Goal: Task Accomplishment & Management: Manage account settings

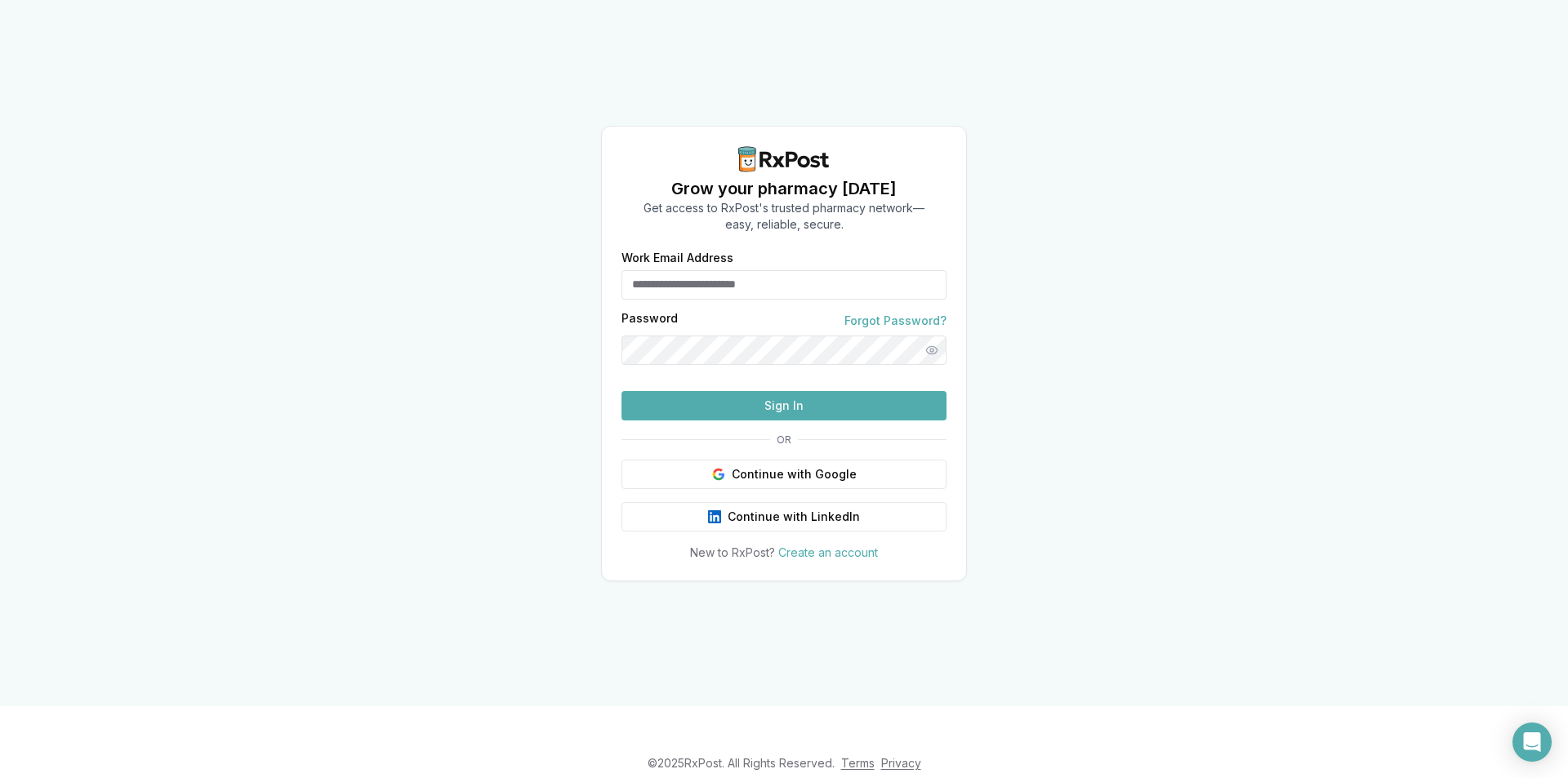
click at [736, 270] on input "Work Email Address" at bounding box center [784, 284] width 325 height 29
click at [723, 270] on input "Work Email Address" at bounding box center [784, 284] width 325 height 29
click at [758, 489] on button "Continue with Google" at bounding box center [784, 474] width 325 height 29
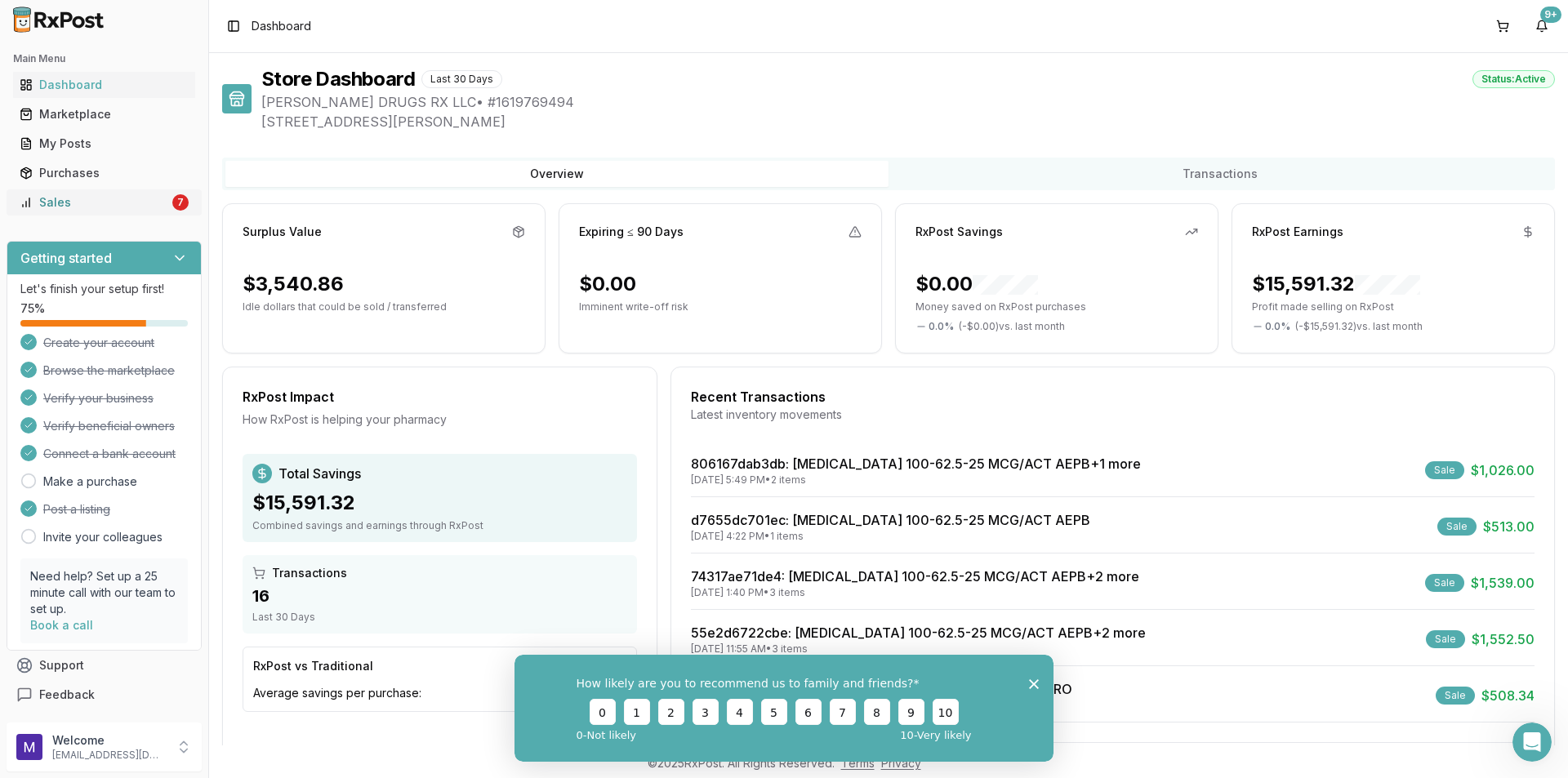
click at [110, 204] on div "Sales" at bounding box center [94, 202] width 149 height 16
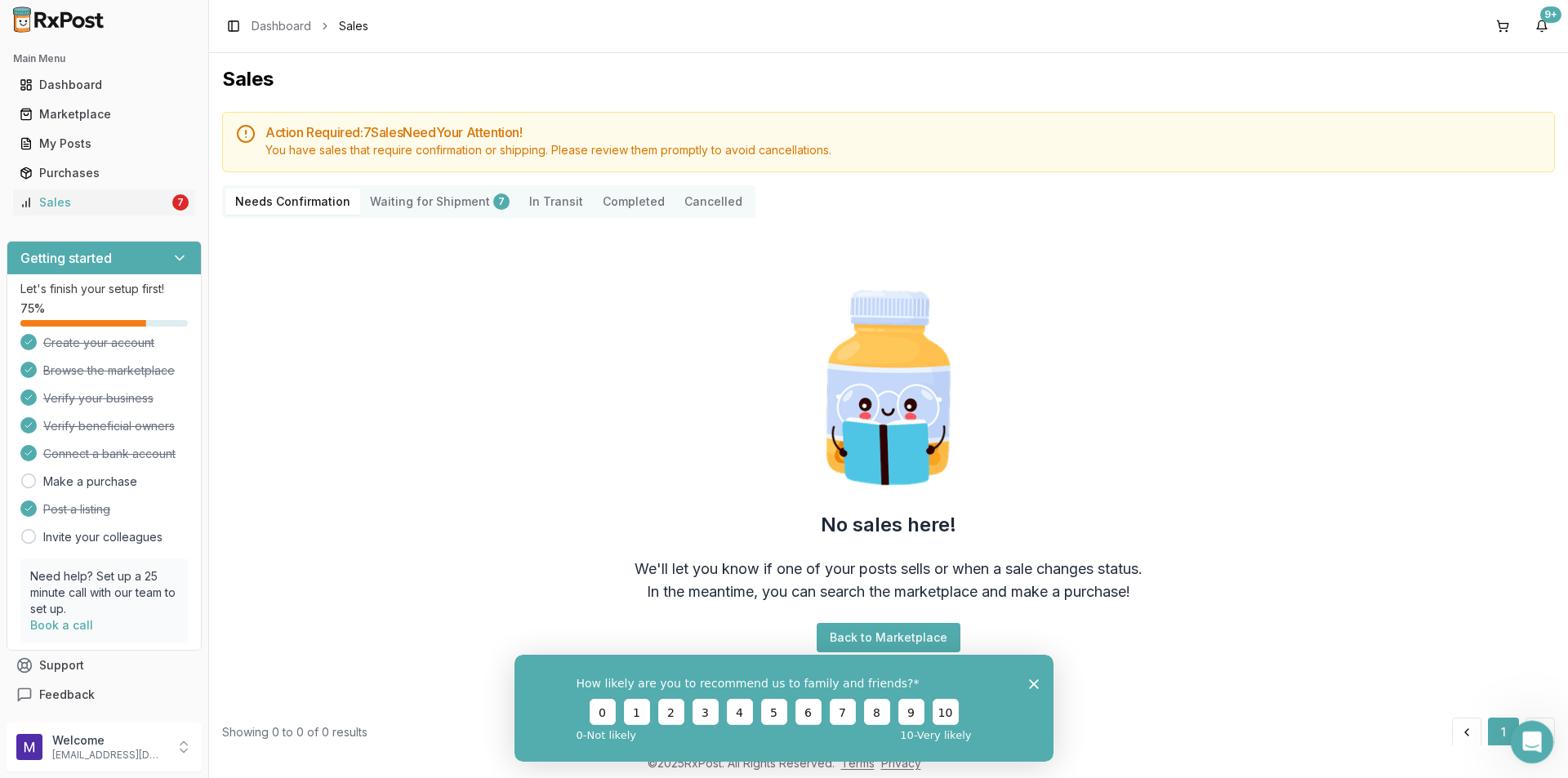
click at [1543, 748] on div "Open Intercom Messenger" at bounding box center [1530, 739] width 54 height 54
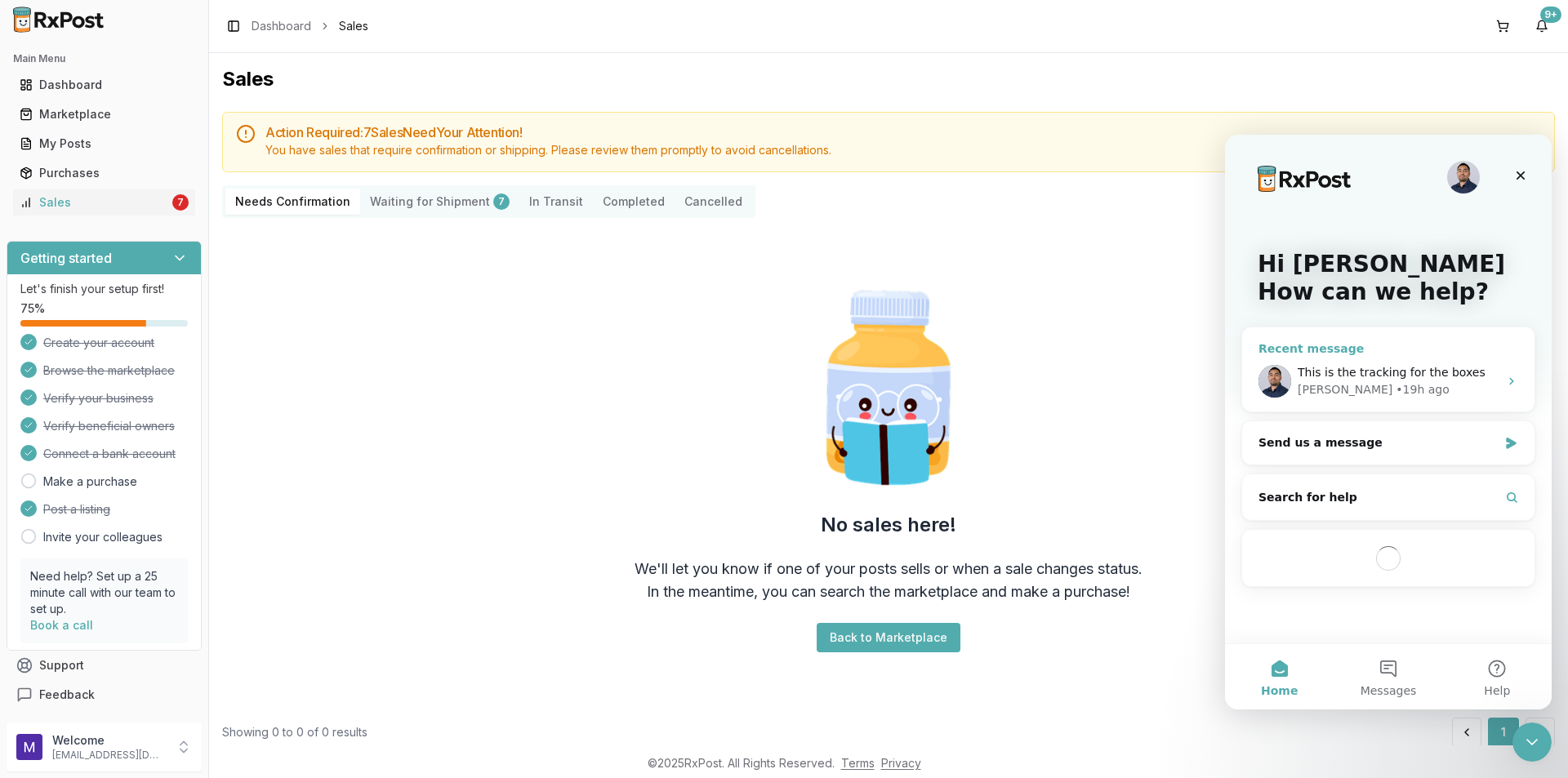
click at [1389, 388] on div "[PERSON_NAME] • 19h ago" at bounding box center [1398, 390] width 201 height 17
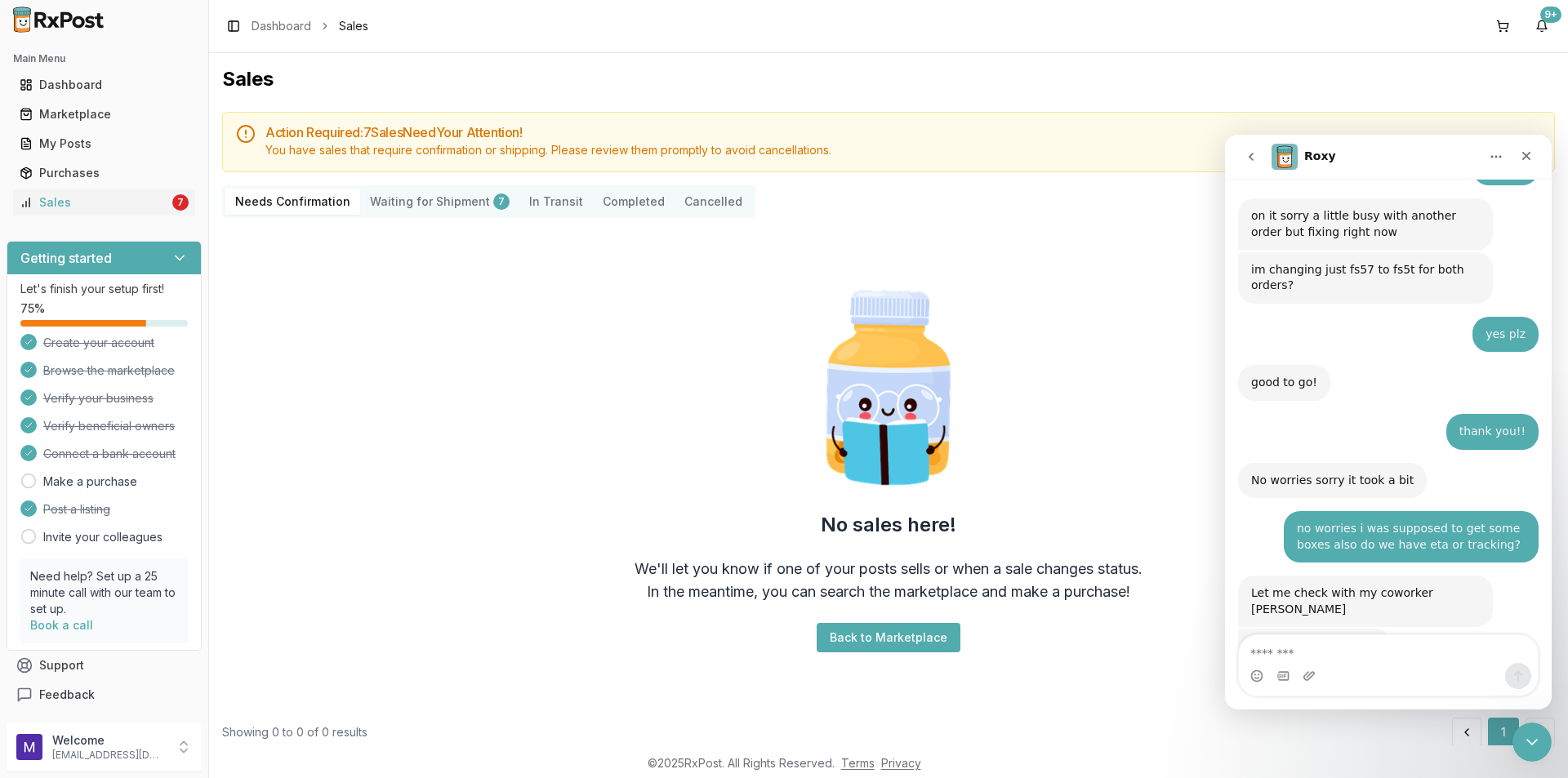
scroll to position [1688, 0]
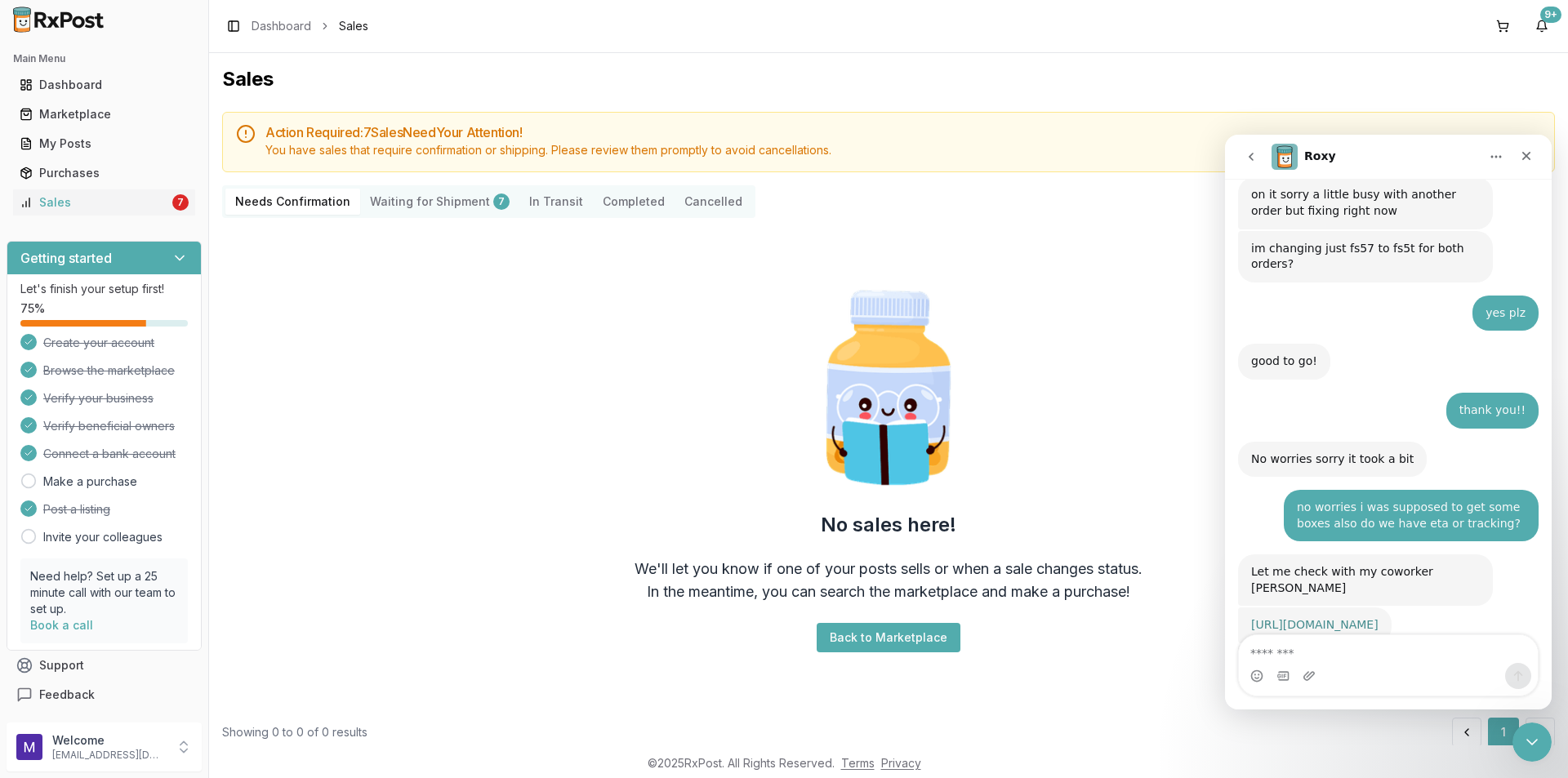
click at [1298, 618] on link "[URL][DOMAIN_NAME]" at bounding box center [1315, 625] width 127 height 13
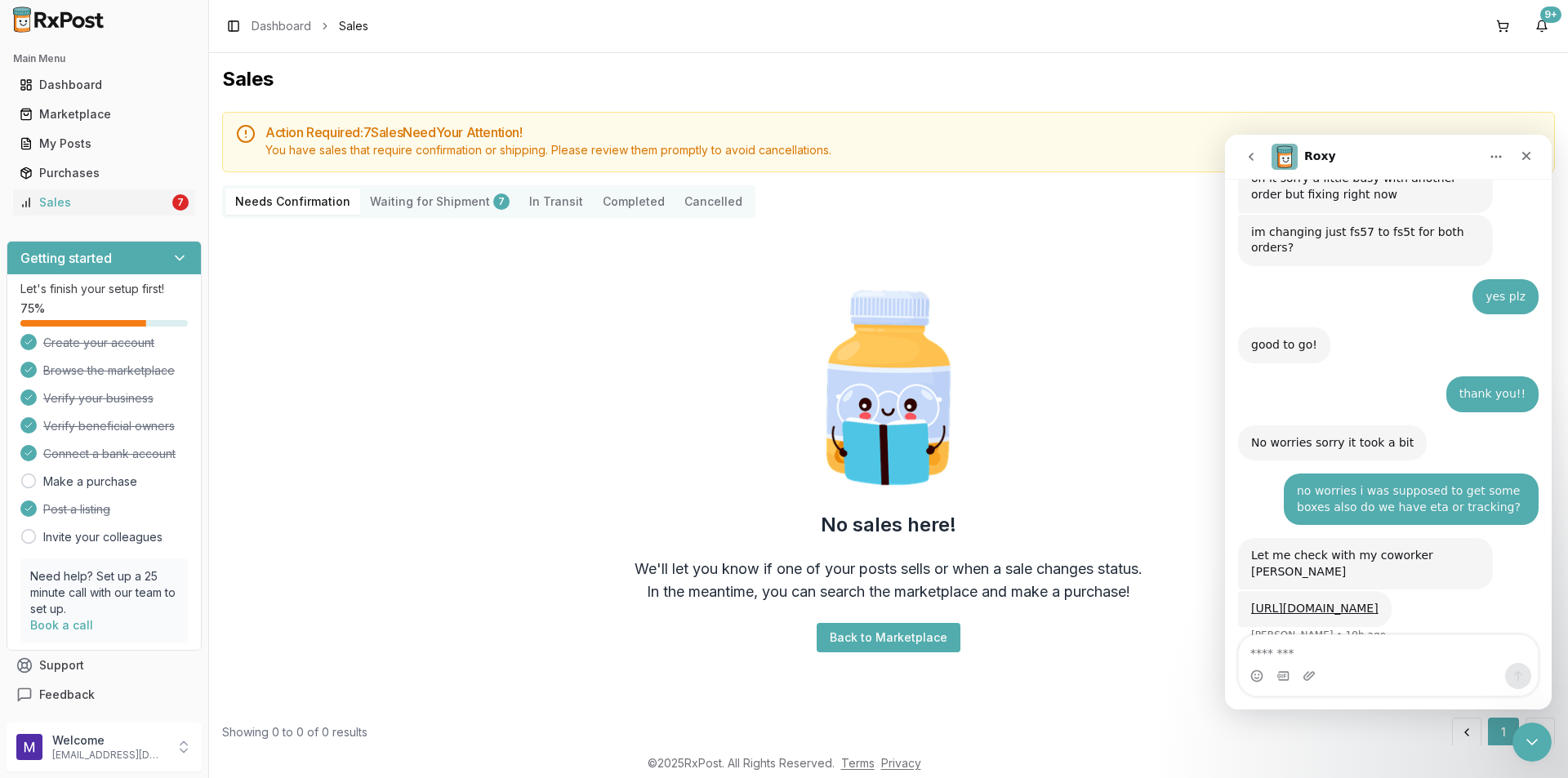
click at [398, 205] on Shipment "Waiting for Shipment 7" at bounding box center [440, 201] width 159 height 26
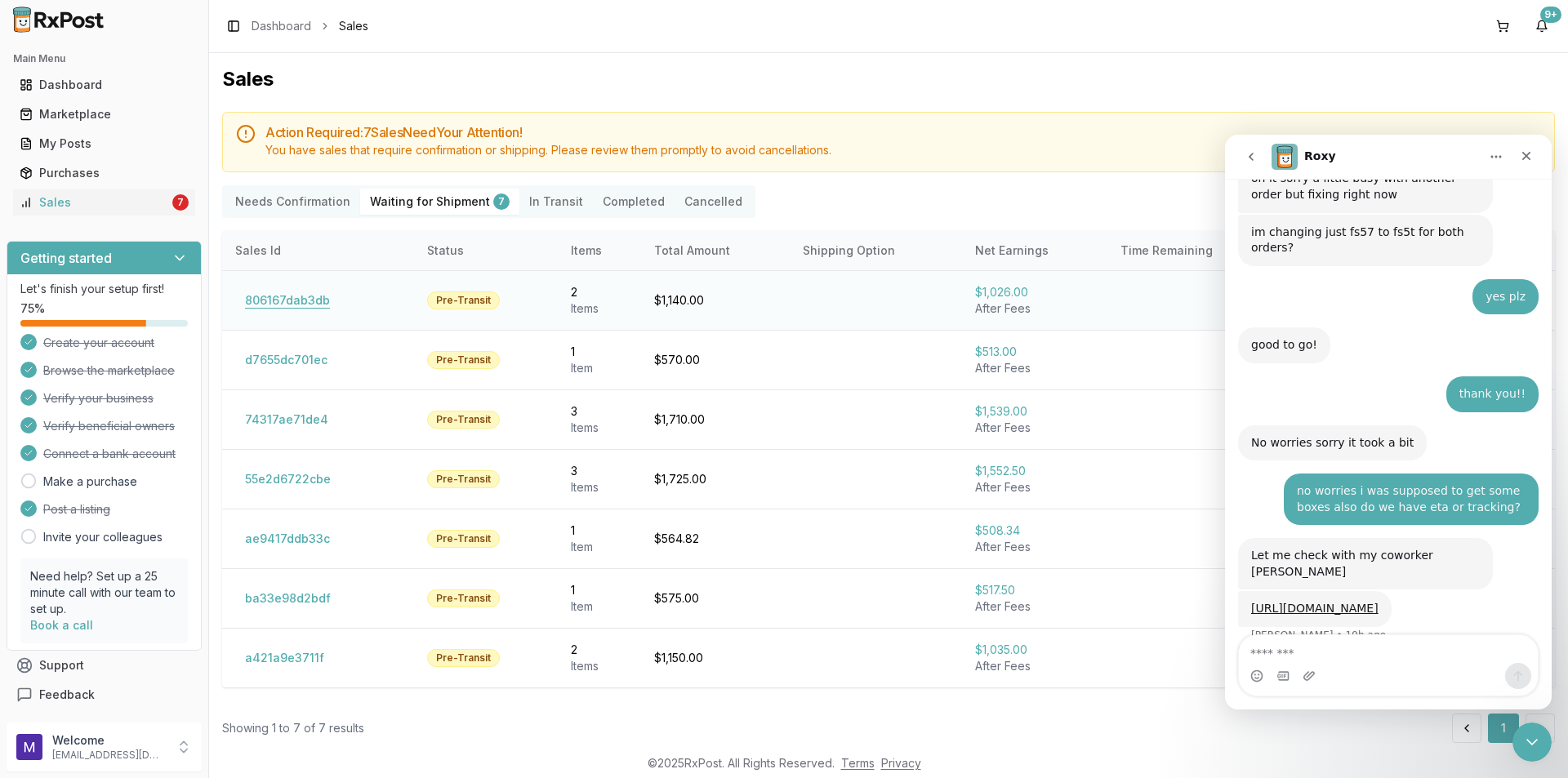
click at [316, 297] on button "806167dab3db" at bounding box center [287, 300] width 105 height 26
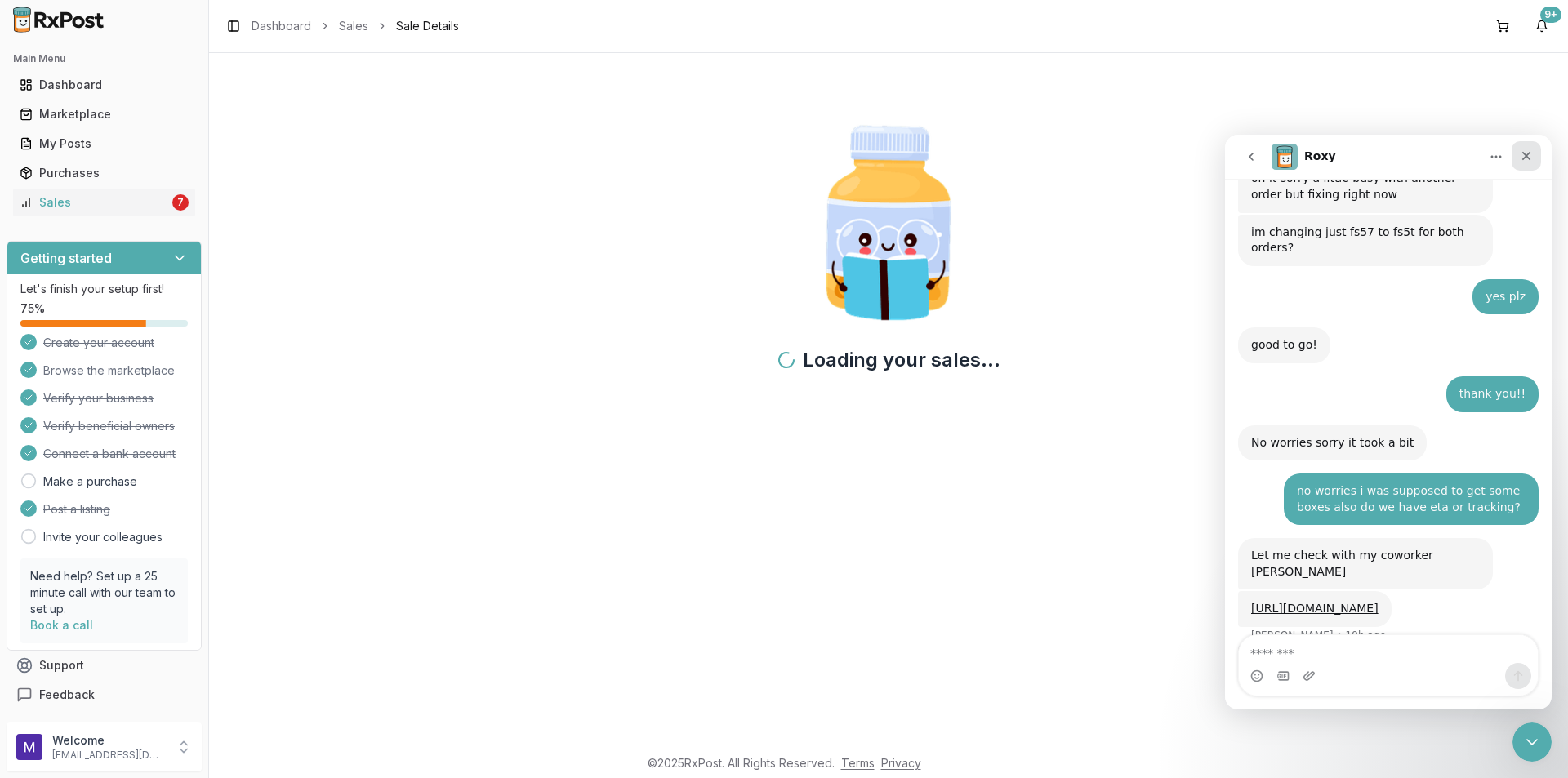
click at [1527, 152] on icon "Close" at bounding box center [1527, 156] width 13 height 13
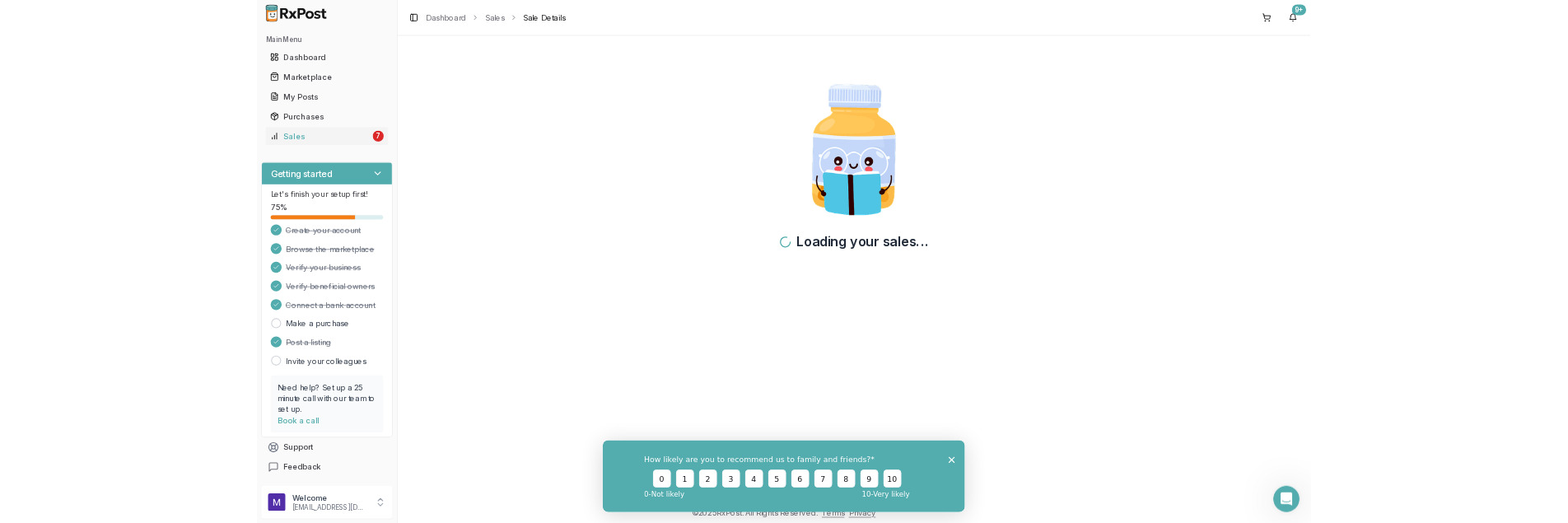
scroll to position [1703, 0]
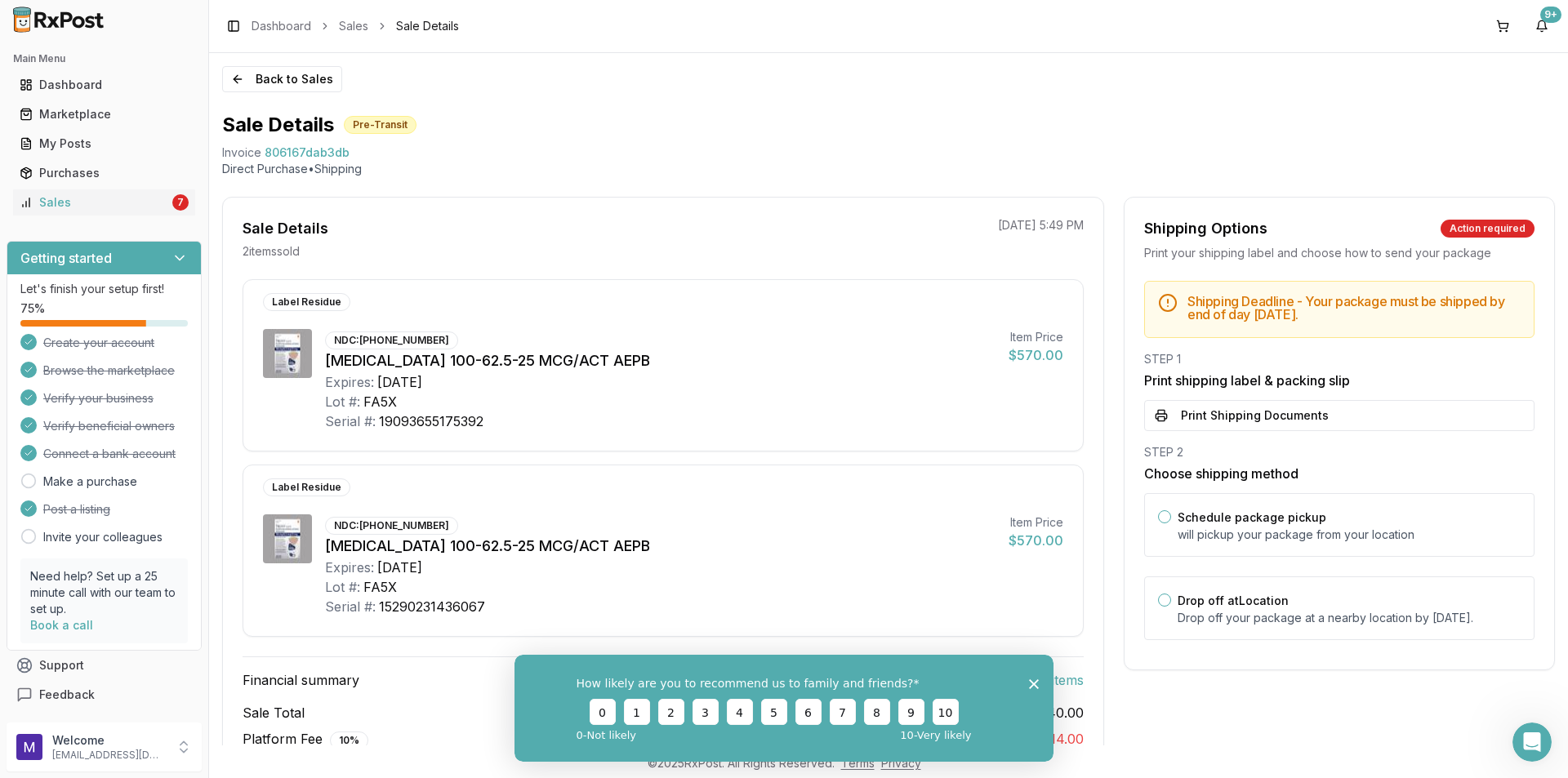
click at [1226, 436] on div "Shipping Deadline - Your package must be shipped by end of day [DATE] . STEP 1 …" at bounding box center [1340, 465] width 430 height 369
click at [1228, 427] on button "Print Shipping Documents" at bounding box center [1340, 416] width 390 height 31
click at [116, 203] on div "Sales" at bounding box center [94, 202] width 149 height 16
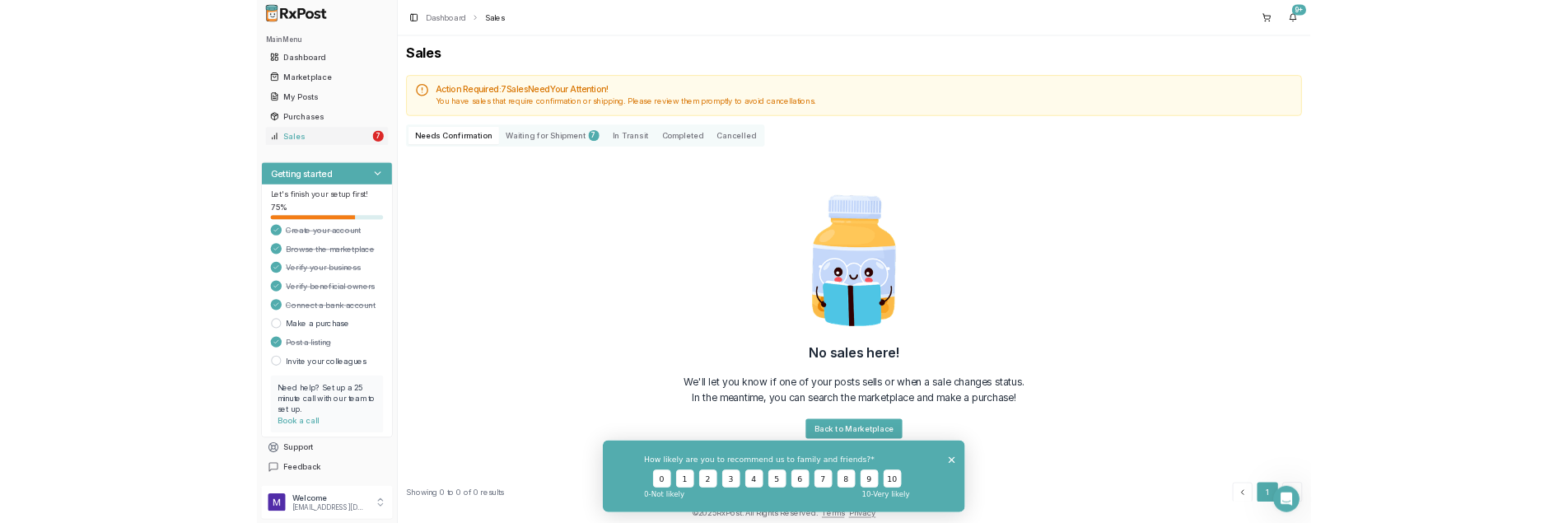
scroll to position [1703, 0]
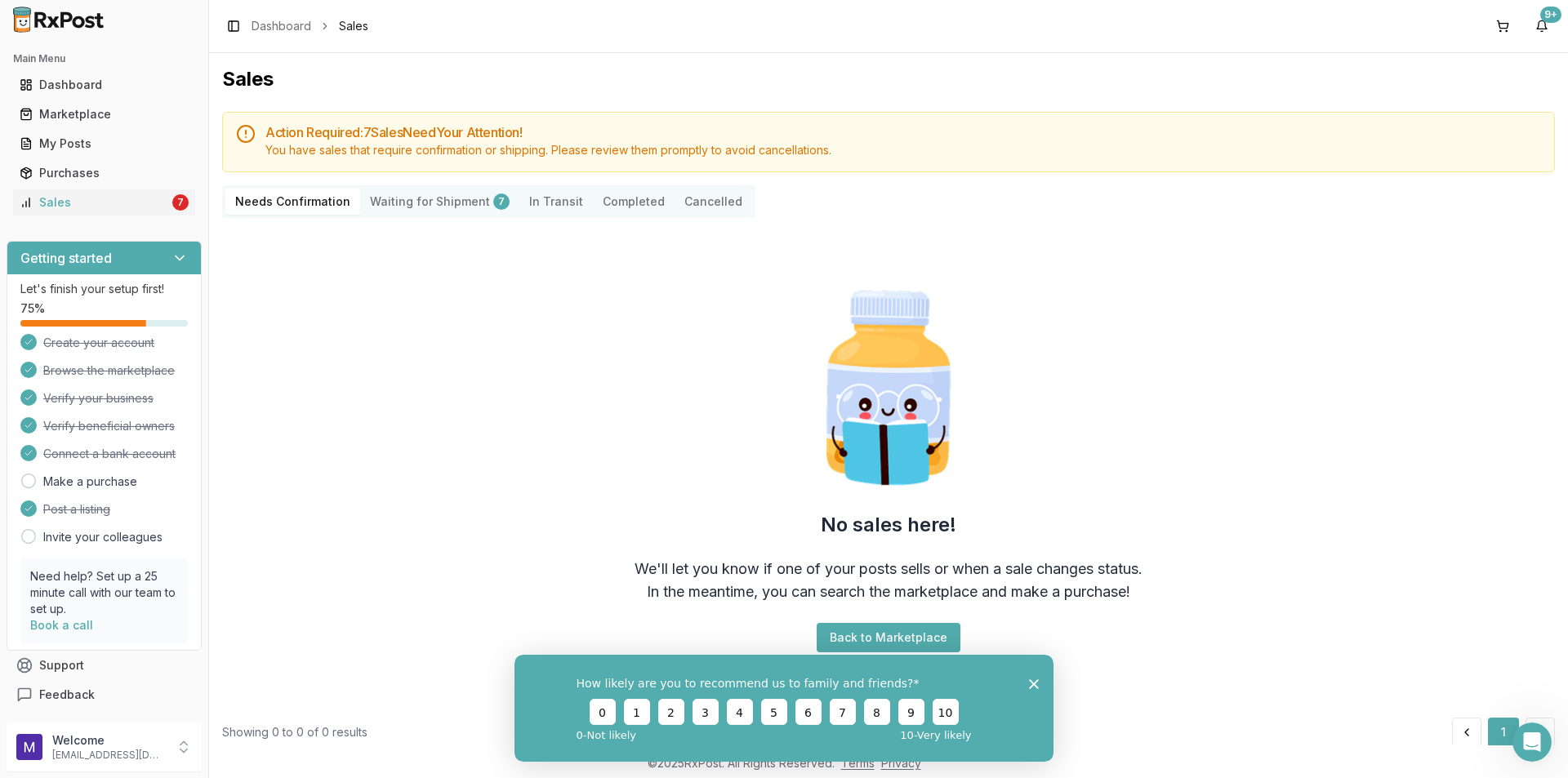
click at [1031, 684] on icon "Close survey" at bounding box center [1034, 683] width 10 height 10
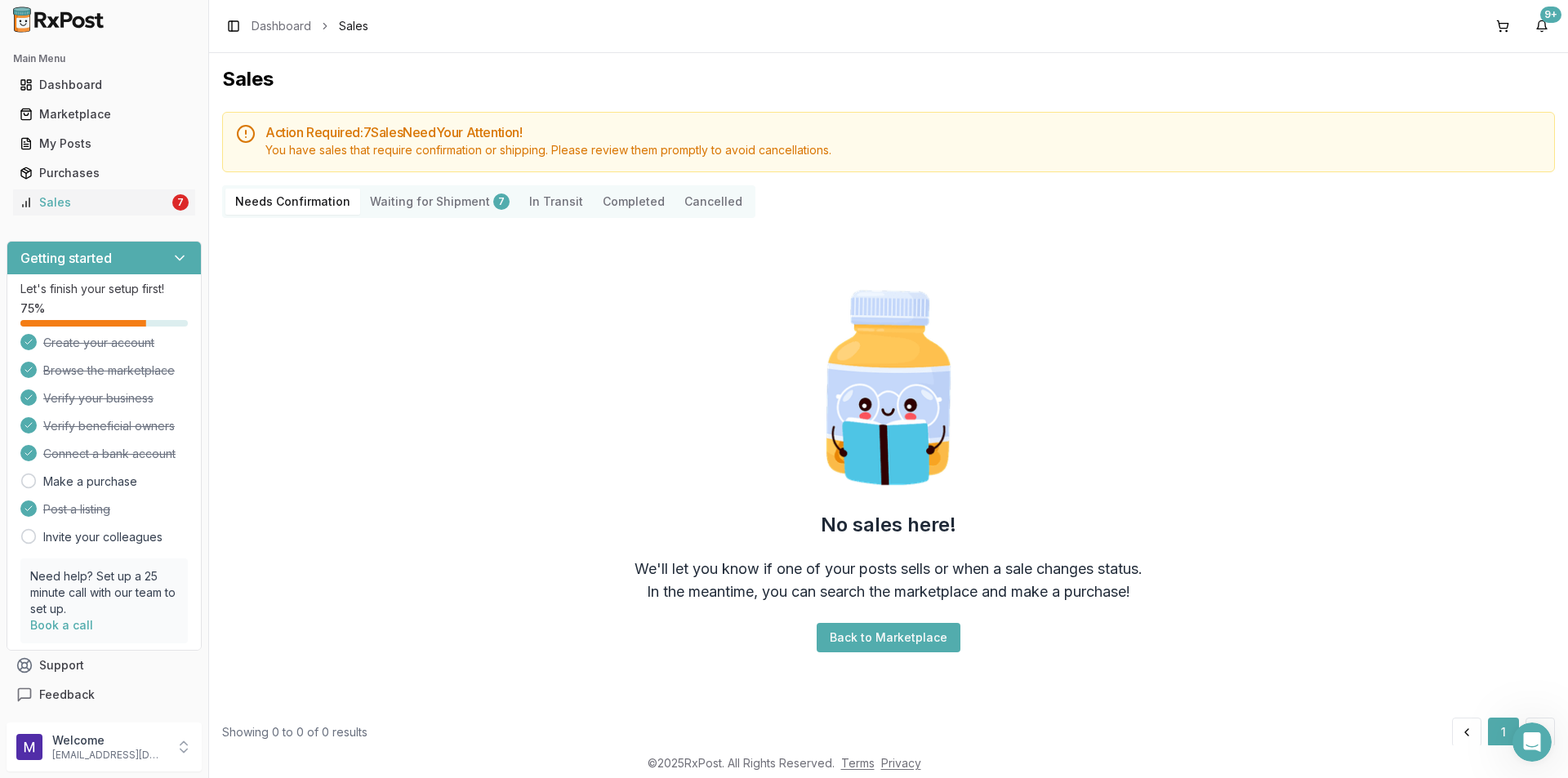
click at [118, 187] on ul "Dashboard Marketplace My Posts Purchases Sales 7" at bounding box center [104, 144] width 195 height 144
click at [100, 199] on div "Sales" at bounding box center [94, 202] width 149 height 16
click at [1530, 745] on icon "Open Intercom Messenger" at bounding box center [1530, 740] width 27 height 27
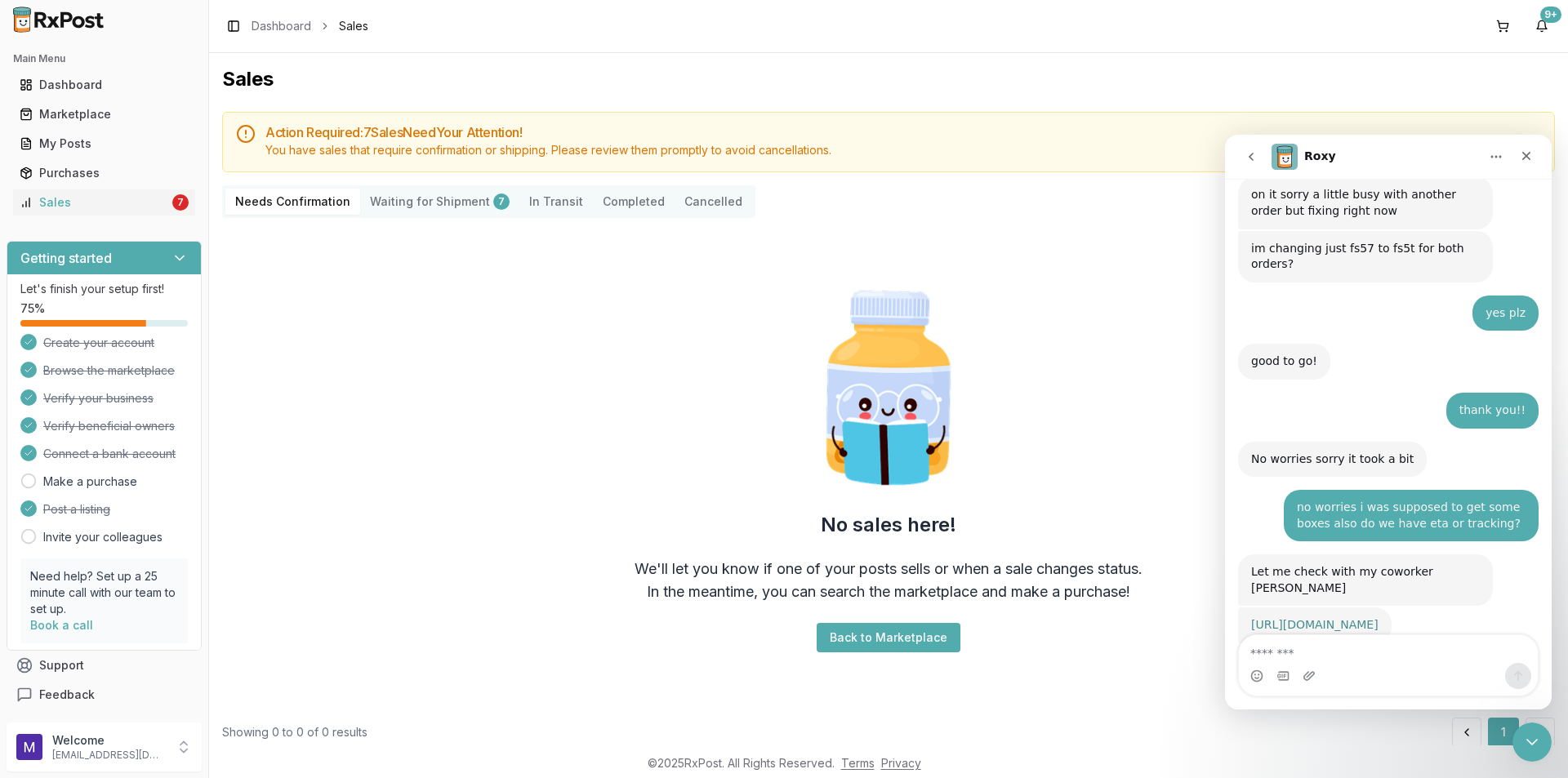
click at [1337, 618] on link "[URL][DOMAIN_NAME]" at bounding box center [1315, 625] width 127 height 13
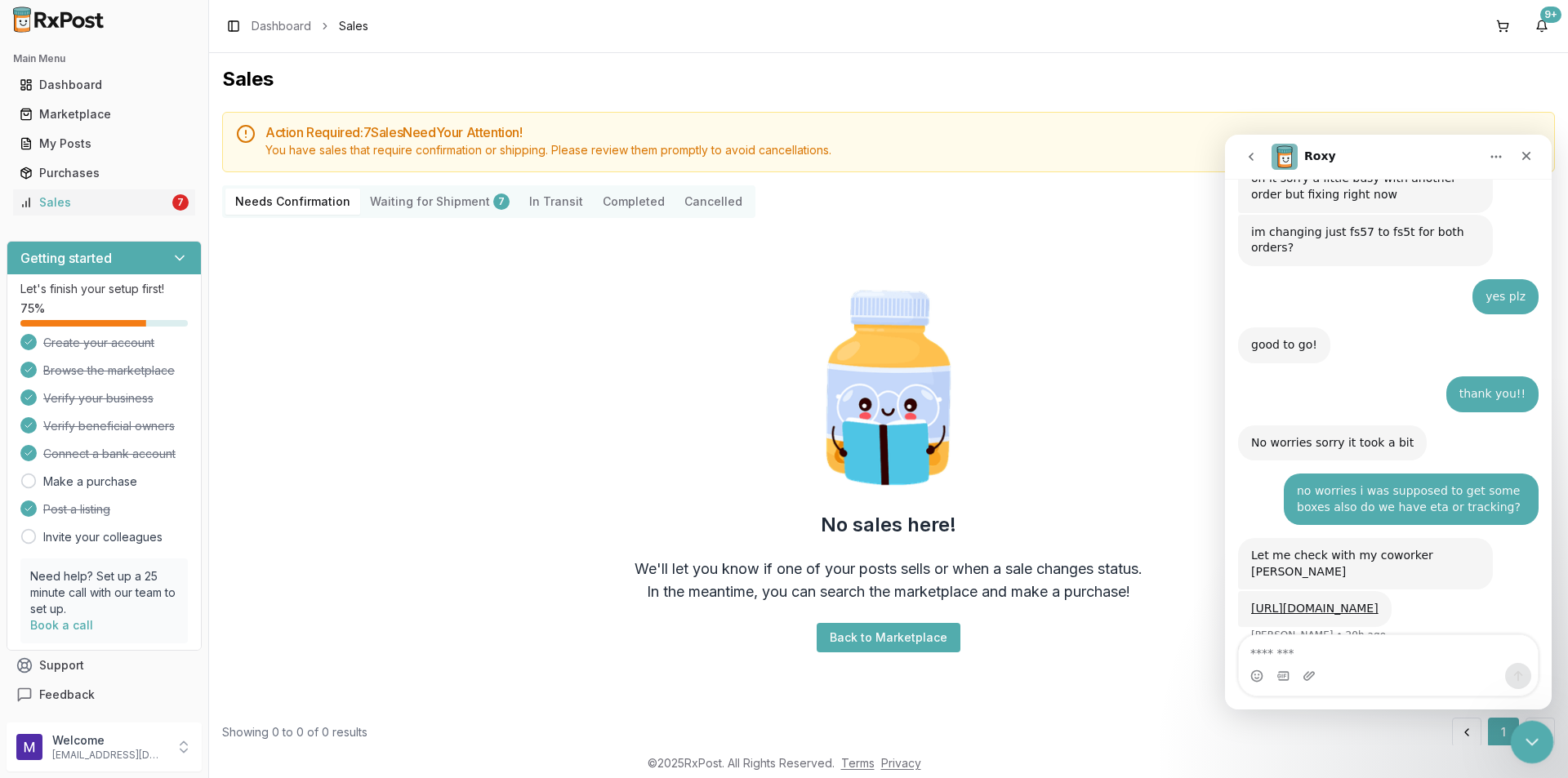
click at [1543, 733] on div "Close Intercom Messenger" at bounding box center [1529, 739] width 39 height 39
